Goal: Transaction & Acquisition: Purchase product/service

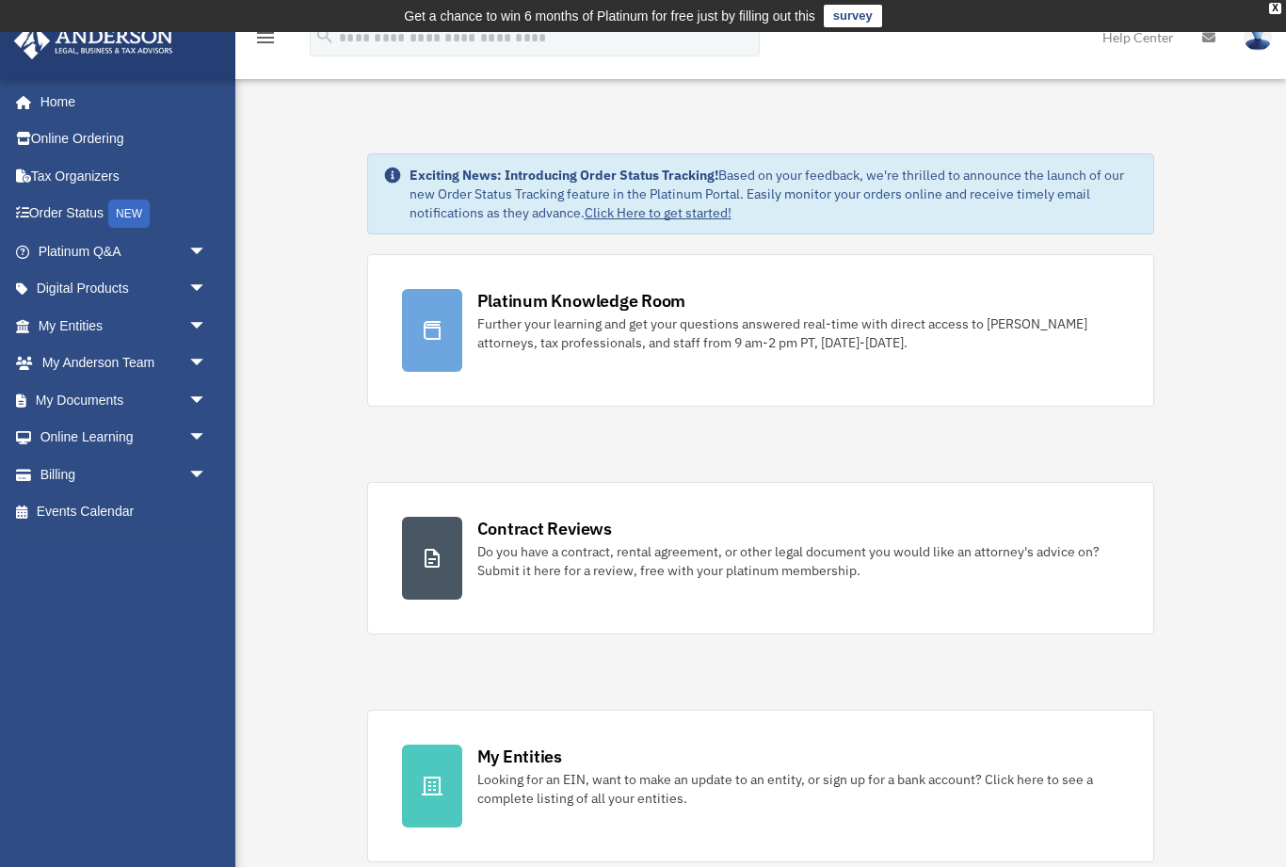
click at [223, 462] on span "arrow_drop_down" at bounding box center [207, 475] width 38 height 39
click at [117, 517] on link "$ Open Invoices" at bounding box center [130, 512] width 209 height 39
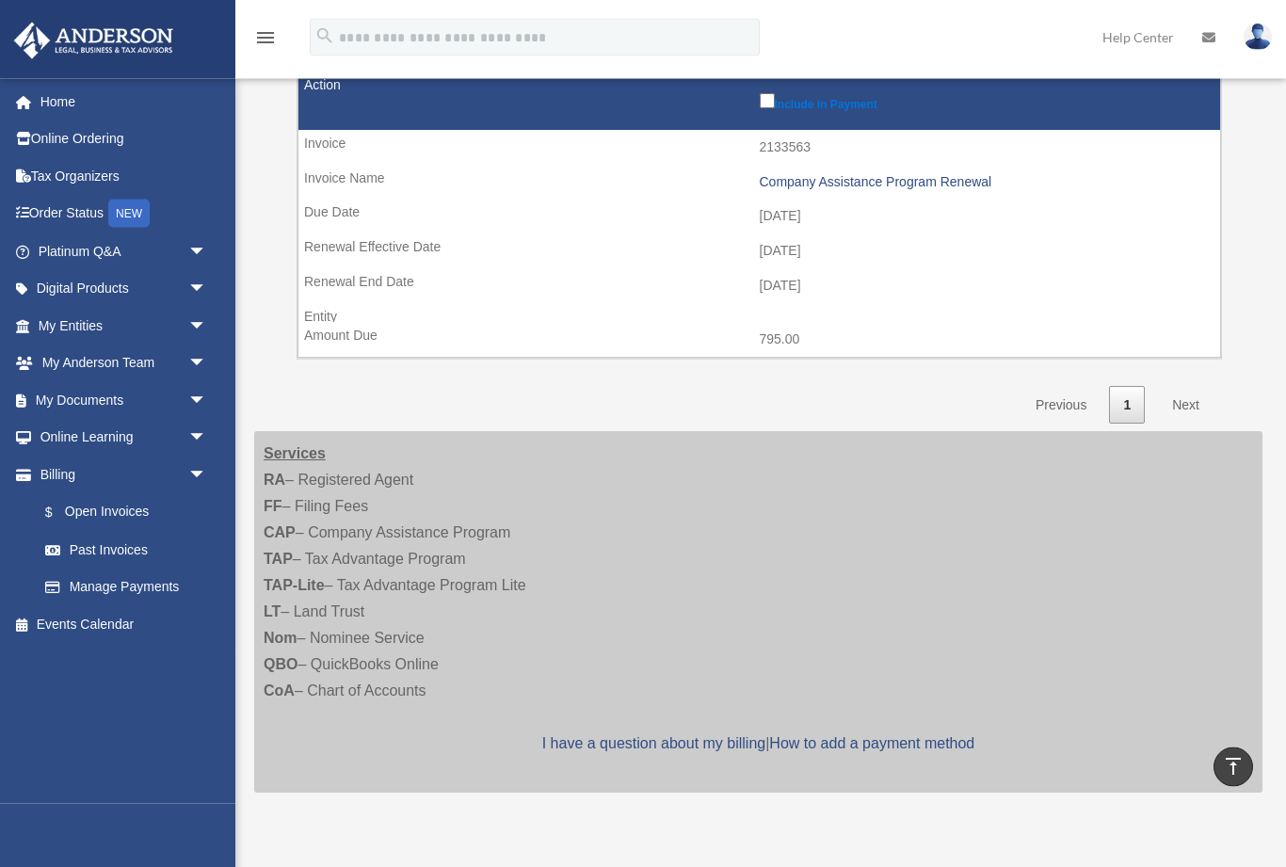
scroll to position [895, 0]
click at [1181, 386] on link "Next" at bounding box center [1186, 405] width 56 height 39
click at [1194, 386] on link "Next" at bounding box center [1186, 405] width 56 height 39
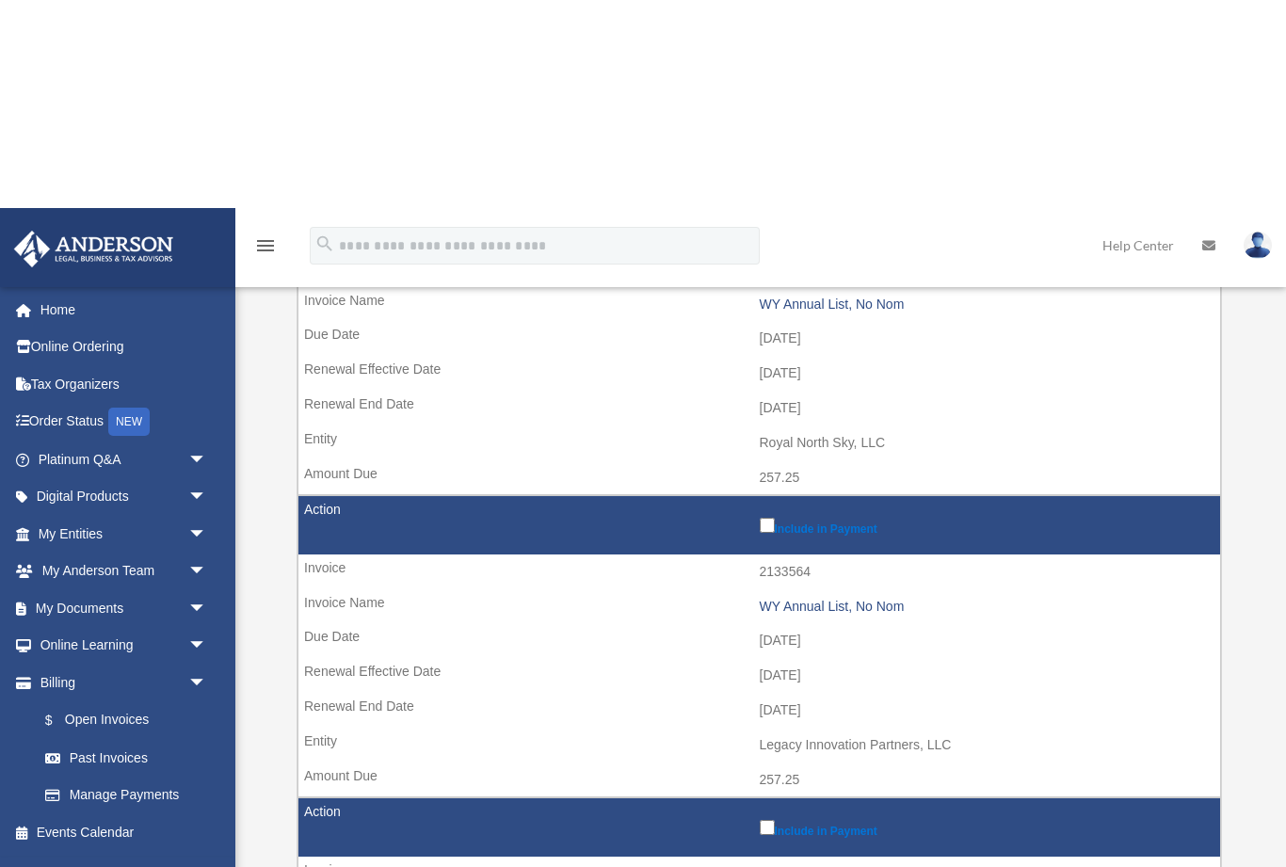
scroll to position [0, 0]
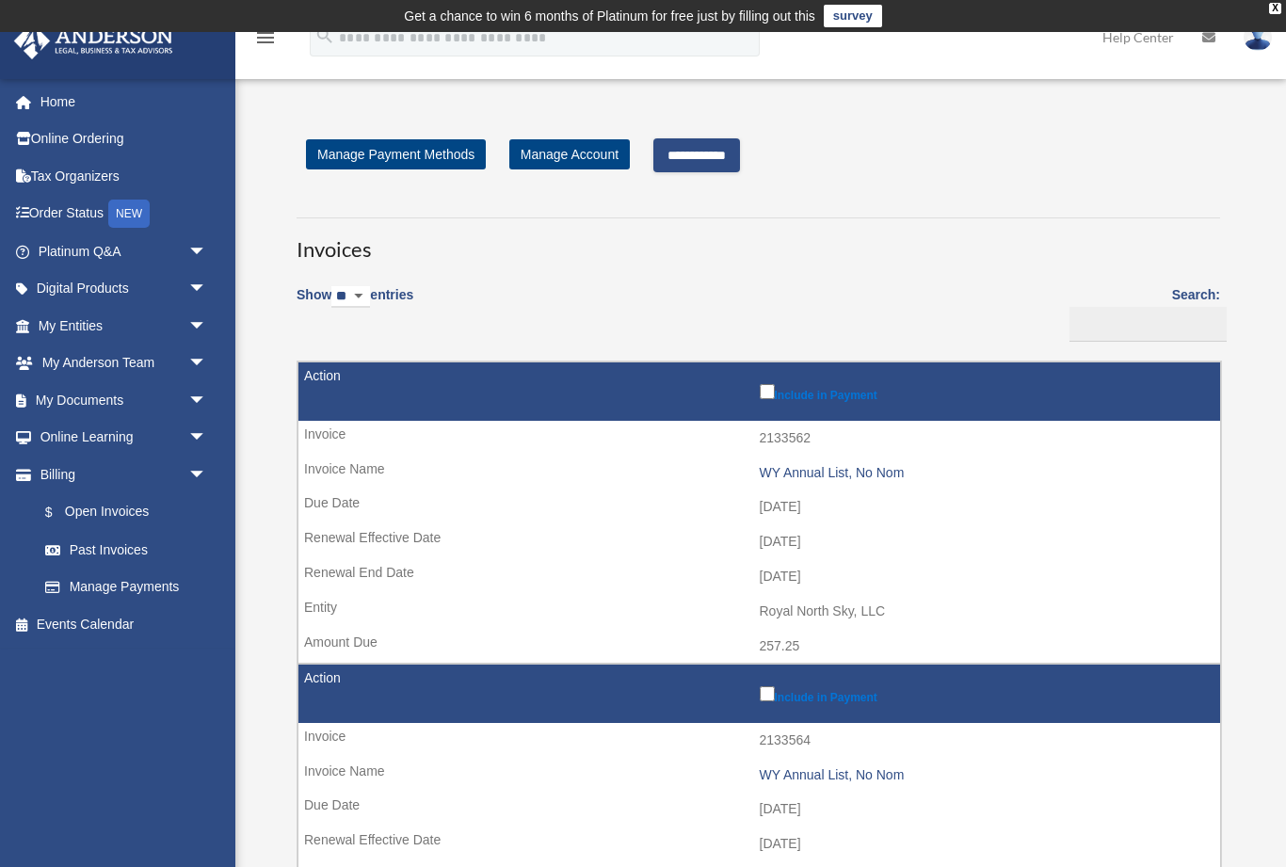
click at [737, 159] on input "**********" at bounding box center [696, 155] width 87 height 34
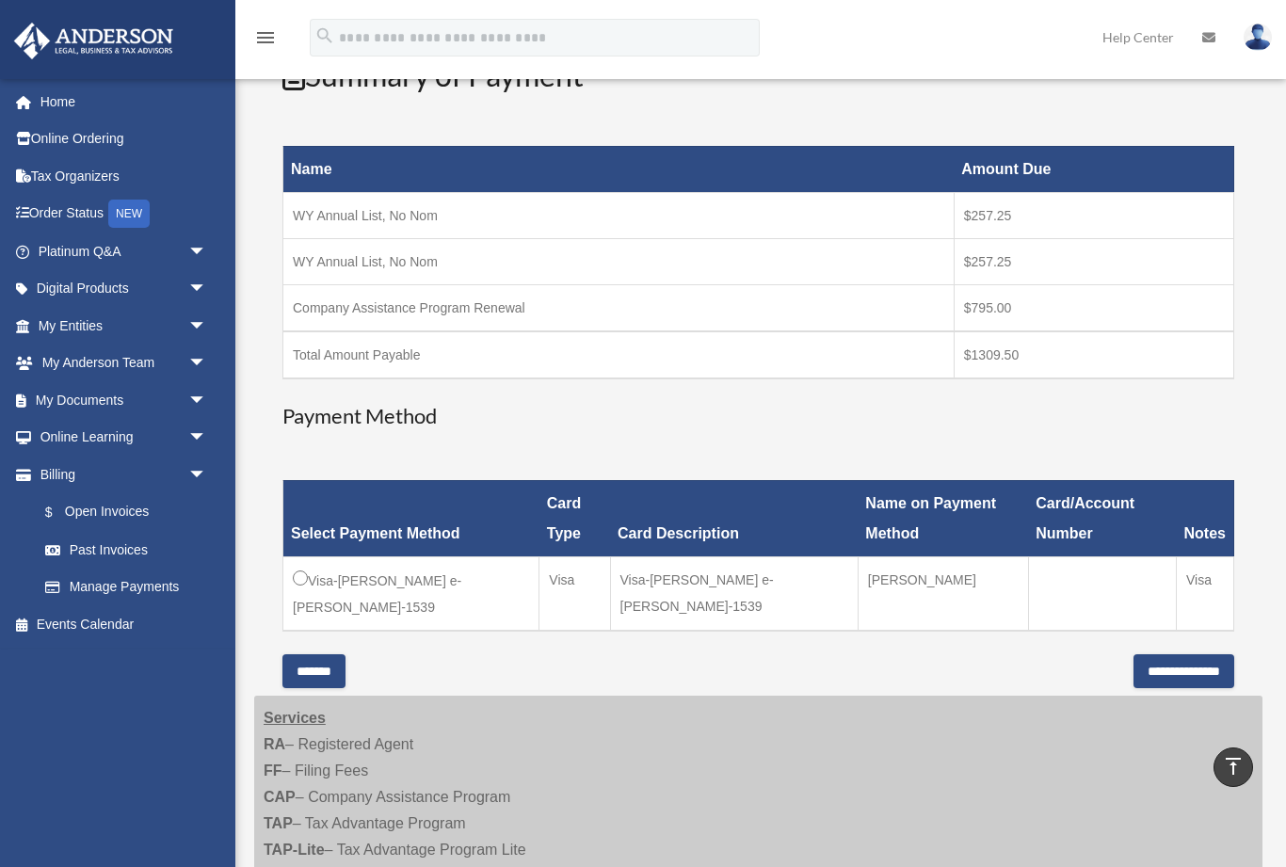
scroll to position [268, 0]
click at [1181, 654] on input "**********" at bounding box center [1183, 671] width 101 height 34
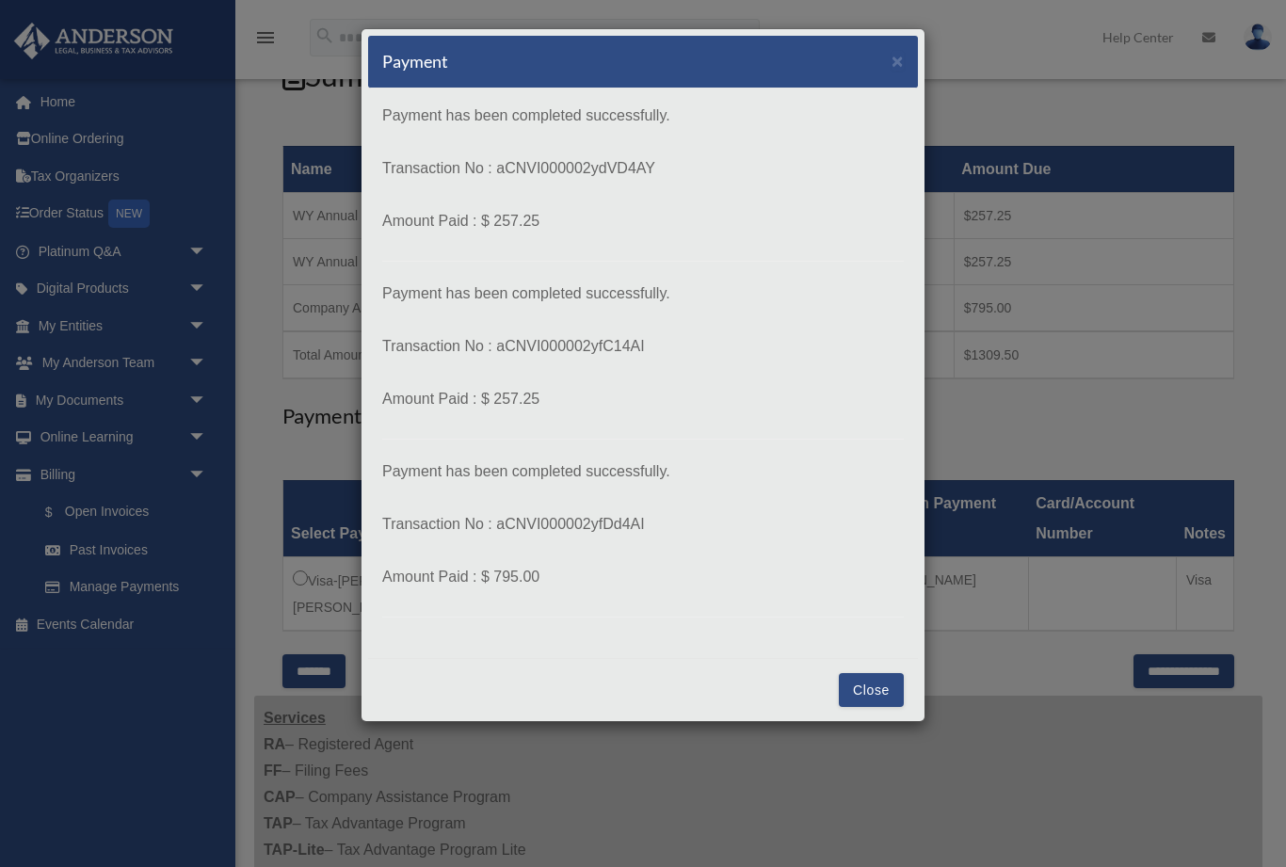
click at [873, 683] on button "Close" at bounding box center [871, 690] width 65 height 34
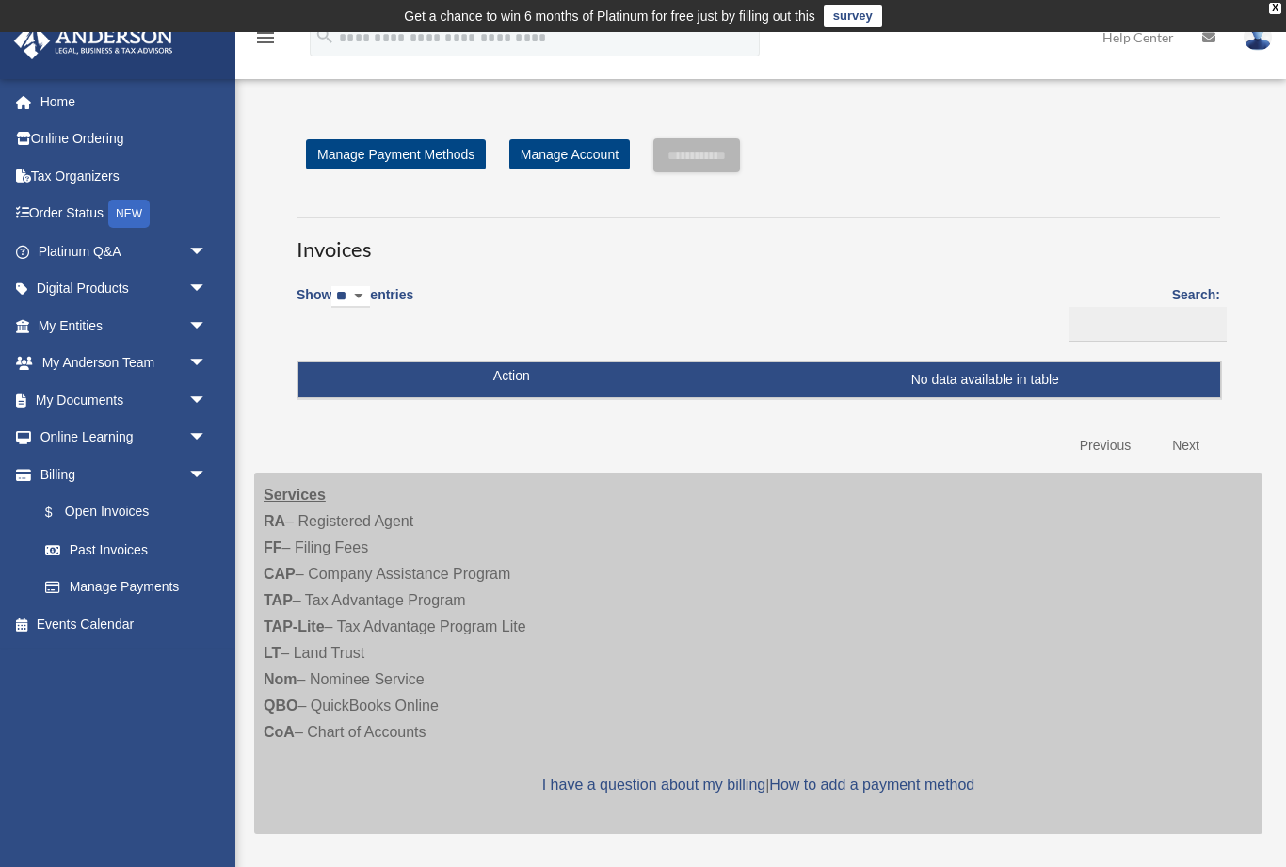
scroll to position [268, 0]
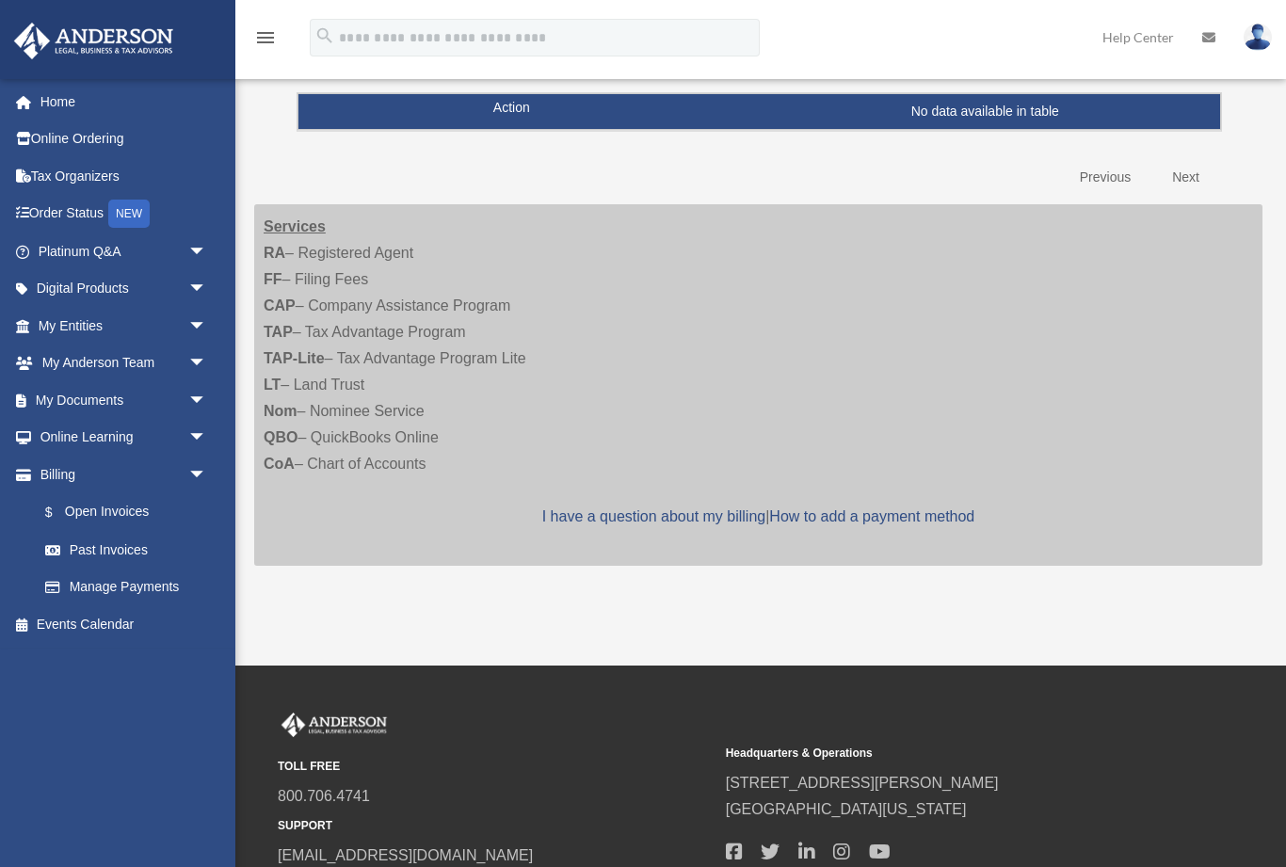
click at [1257, 38] on img at bounding box center [1258, 37] width 28 height 27
click at [907, 163] on link "Logout" at bounding box center [952, 164] width 188 height 39
